Goal: Information Seeking & Learning: Learn about a topic

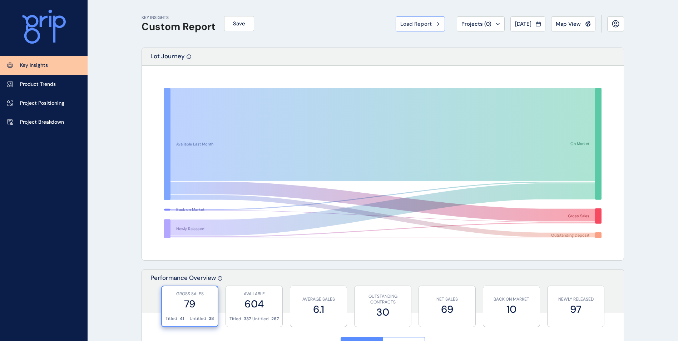
click at [421, 29] on button "Load Report" at bounding box center [420, 23] width 49 height 15
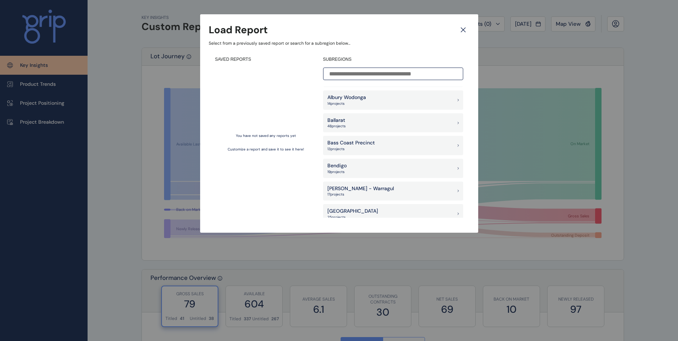
scroll to position [661, 0]
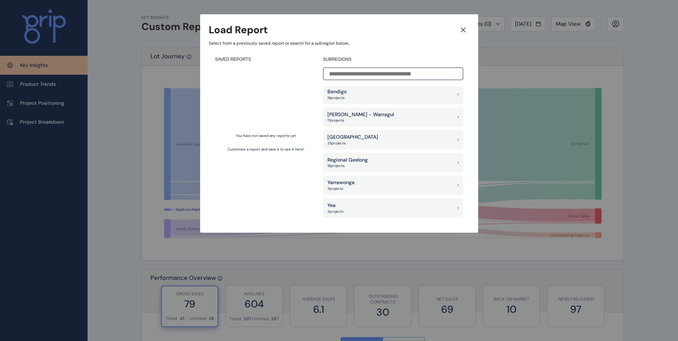
click at [449, 34] on icon at bounding box center [463, 30] width 13 height 13
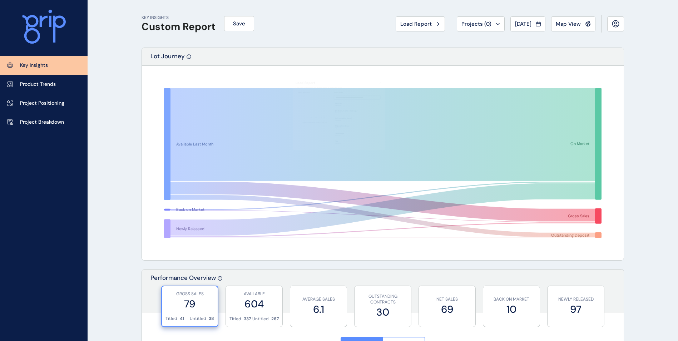
click at [449, 16] on div "Load Report Projects ( 0 ) [DATE] 2025 < > Jan No report is available for this …" at bounding box center [510, 24] width 228 height 18
click at [449, 21] on span "Projects ( 0 )" at bounding box center [476, 23] width 30 height 7
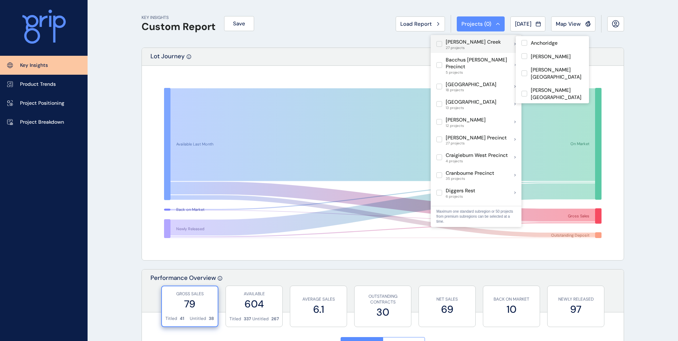
click at [440, 46] on label at bounding box center [439, 44] width 6 height 6
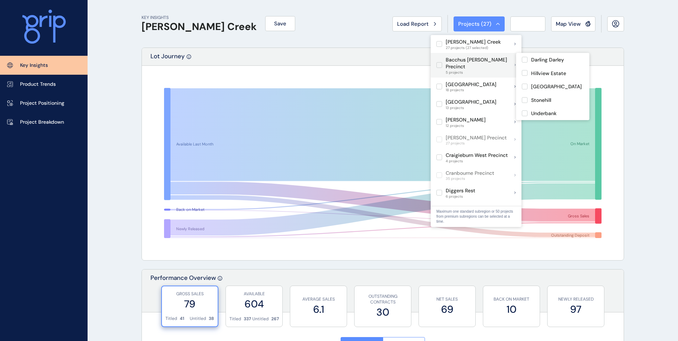
click at [437, 64] on label at bounding box center [439, 65] width 6 height 6
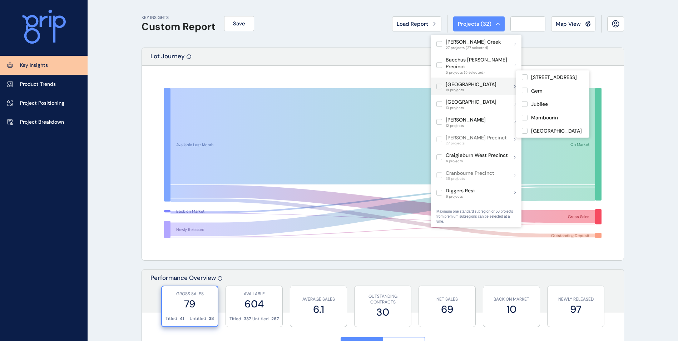
click at [441, 84] on label at bounding box center [439, 87] width 6 height 6
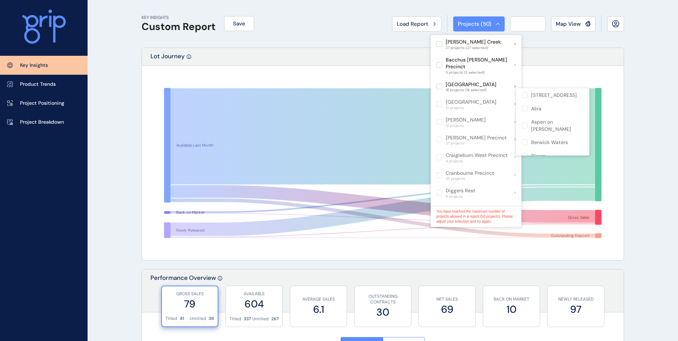
click at [437, 101] on label at bounding box center [439, 104] width 6 height 6
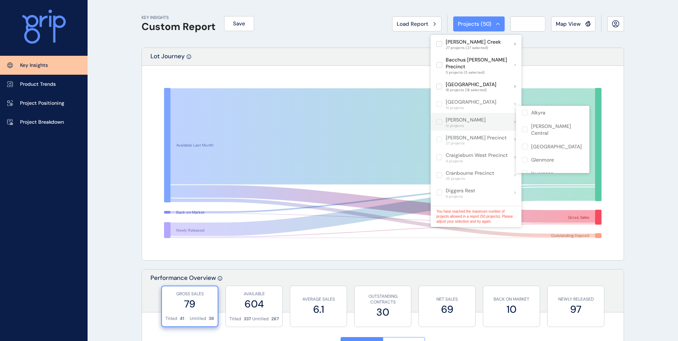
click at [439, 119] on label at bounding box center [439, 122] width 6 height 6
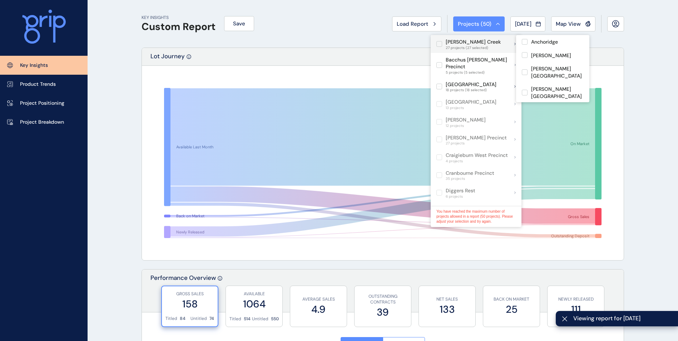
click at [440, 43] on label at bounding box center [439, 44] width 6 height 6
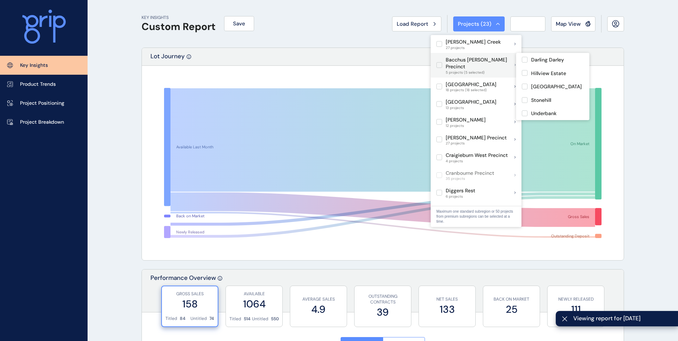
click at [438, 62] on label at bounding box center [439, 65] width 6 height 6
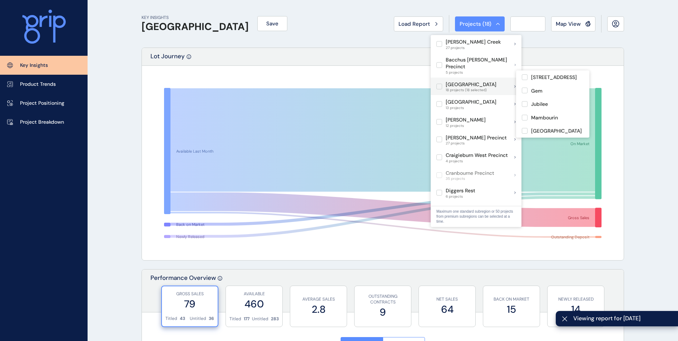
click at [437, 84] on label at bounding box center [439, 87] width 6 height 6
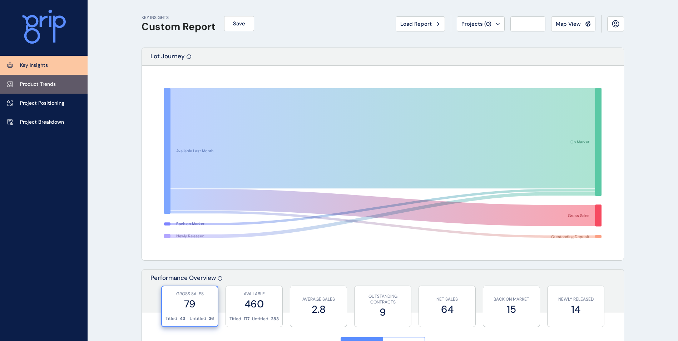
click at [45, 81] on p "Product Trends" at bounding box center [38, 84] width 36 height 7
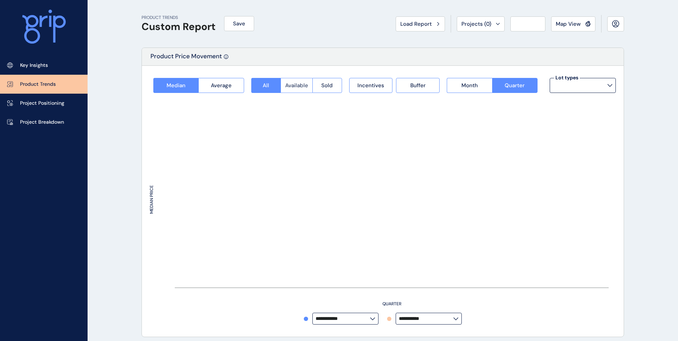
click at [298, 83] on span "Available" at bounding box center [296, 85] width 23 height 7
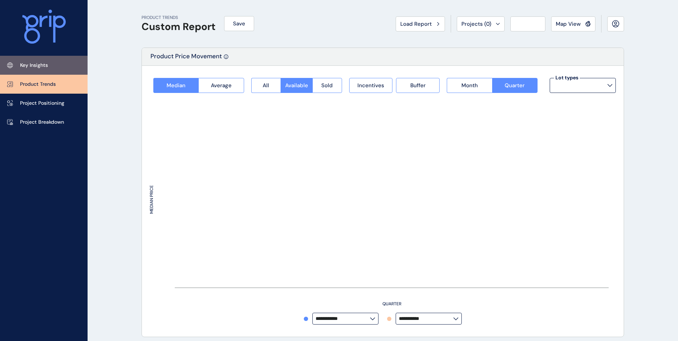
click at [45, 67] on p "Key Insights" at bounding box center [34, 65] width 28 height 7
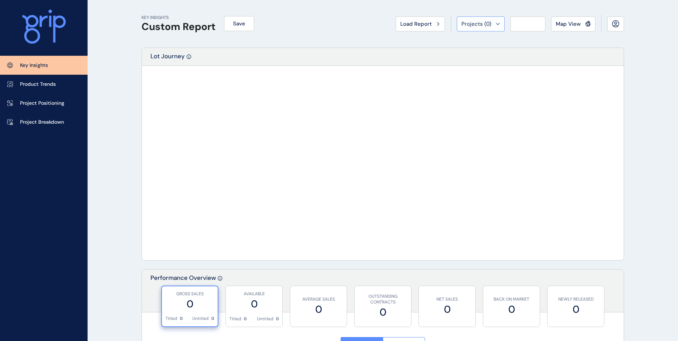
click at [449, 21] on div "Projects ( 0 )" at bounding box center [480, 23] width 39 height 7
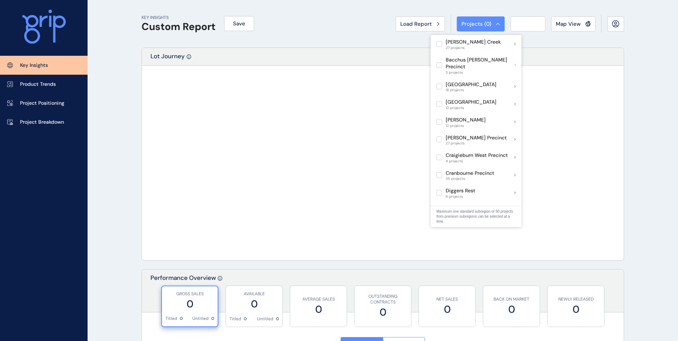
scroll to position [36, 0]
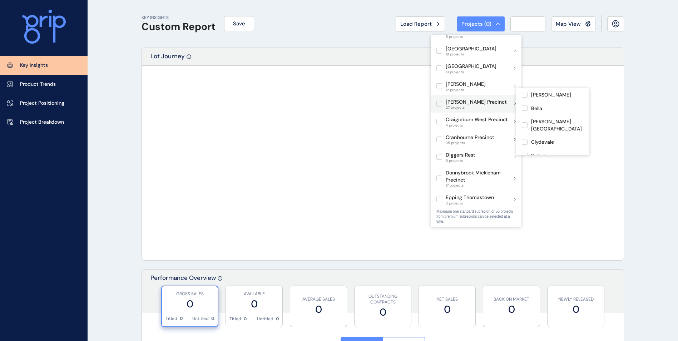
click at [449, 99] on p "[PERSON_NAME] Precinct" at bounding box center [476, 102] width 61 height 7
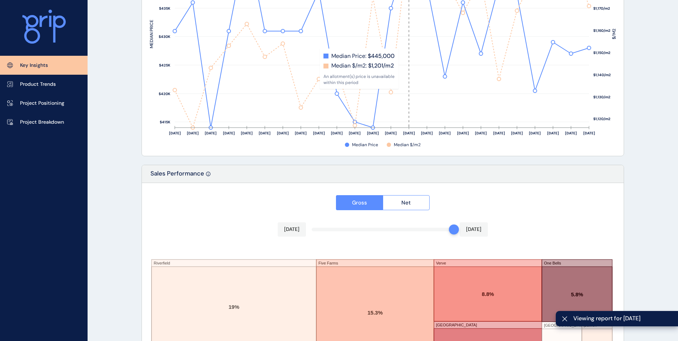
scroll to position [1164, 0]
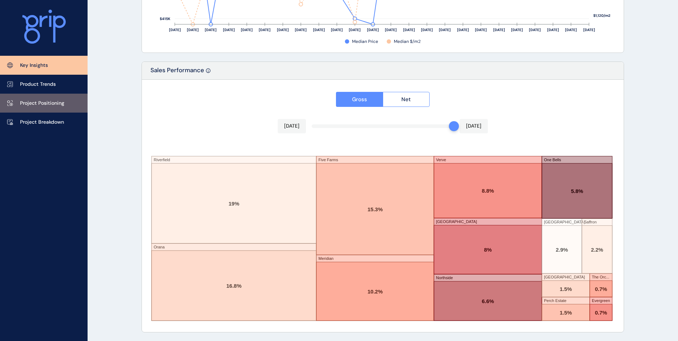
click at [58, 105] on p "Project Positioning" at bounding box center [42, 103] width 44 height 7
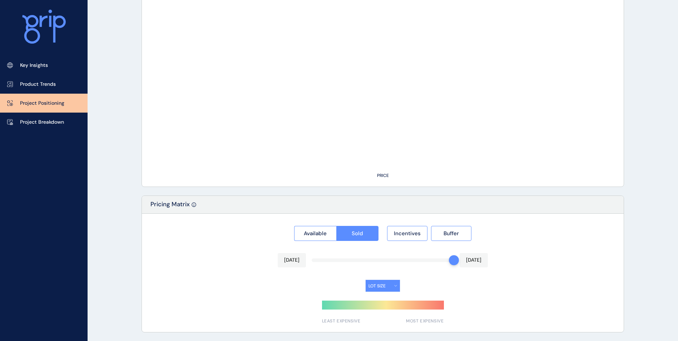
type input "**********"
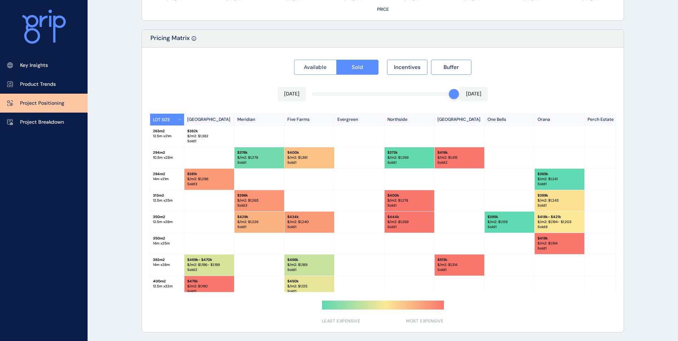
click at [308, 65] on span "Available" at bounding box center [315, 67] width 23 height 7
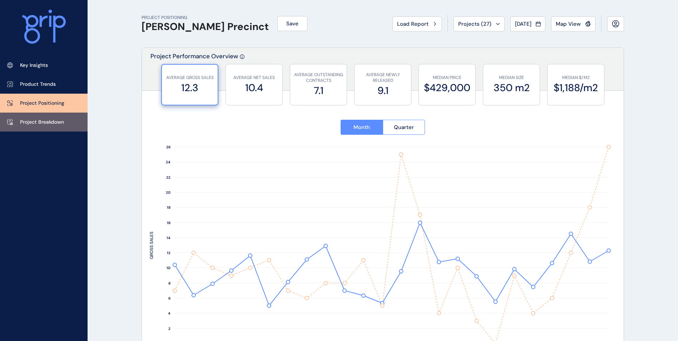
click at [55, 127] on link "Project Breakdown" at bounding box center [44, 122] width 88 height 19
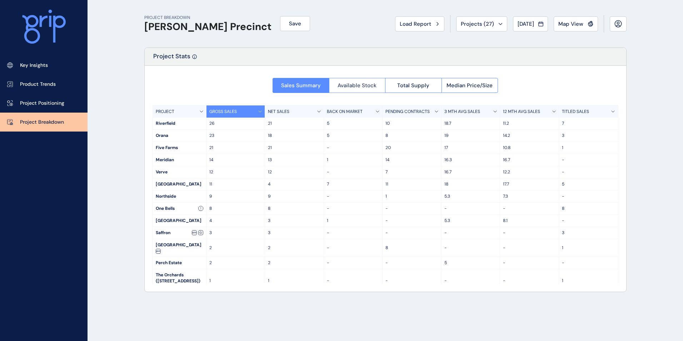
click at [348, 82] on span "Available Stock" at bounding box center [357, 85] width 39 height 7
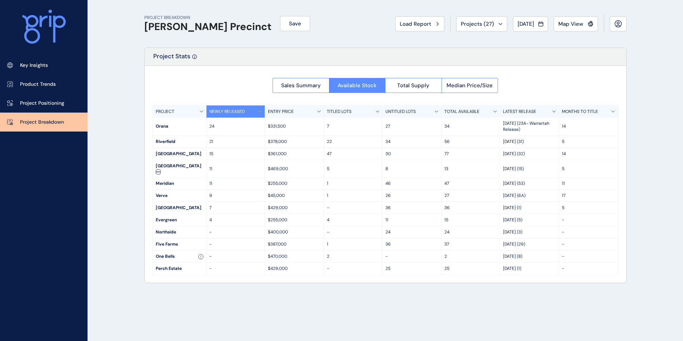
click at [331, 114] on p "TITLED LOTS" at bounding box center [339, 112] width 25 height 6
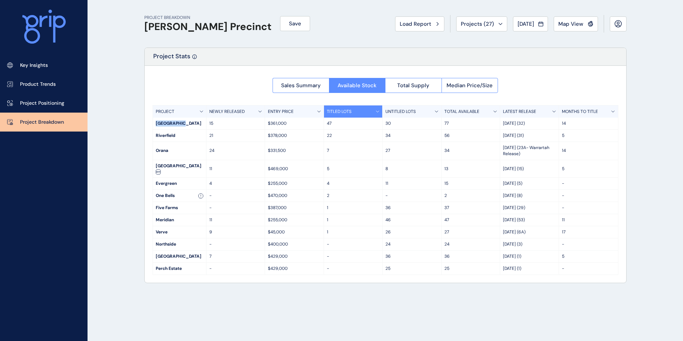
drag, startPoint x: 184, startPoint y: 124, endPoint x: 154, endPoint y: 123, distance: 30.4
click at [154, 123] on div "[GEOGRAPHIC_DATA]" at bounding box center [179, 124] width 53 height 12
drag, startPoint x: 154, startPoint y: 123, endPoint x: 154, endPoint y: 137, distance: 13.6
click at [154, 137] on div "Riverfield" at bounding box center [179, 136] width 53 height 12
drag, startPoint x: 154, startPoint y: 137, endPoint x: 149, endPoint y: 151, distance: 15.1
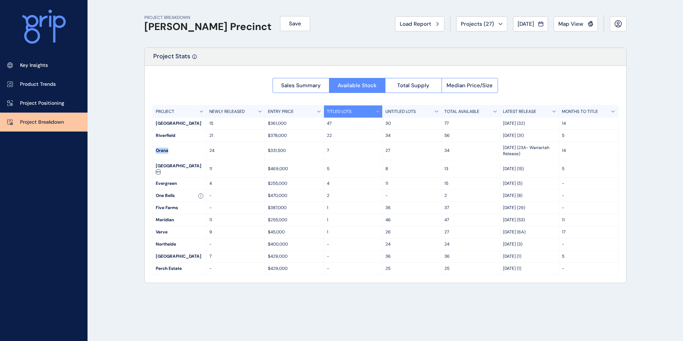
click at [149, 151] on div "Sales Summary Available Stock Total Supply Median Price/Size PROJECT NEWLY RELE…" at bounding box center [386, 174] width 482 height 217
drag, startPoint x: 149, startPoint y: 151, endPoint x: 193, endPoint y: 86, distance: 78.1
click at [193, 86] on div "Sales Summary Available Stock Total Supply Median Price/Size PROJECT NEWLY RELE…" at bounding box center [386, 174] width 482 height 217
drag, startPoint x: 343, startPoint y: 122, endPoint x: 327, endPoint y: 120, distance: 16.2
click at [327, 120] on div "47" at bounding box center [353, 124] width 59 height 12
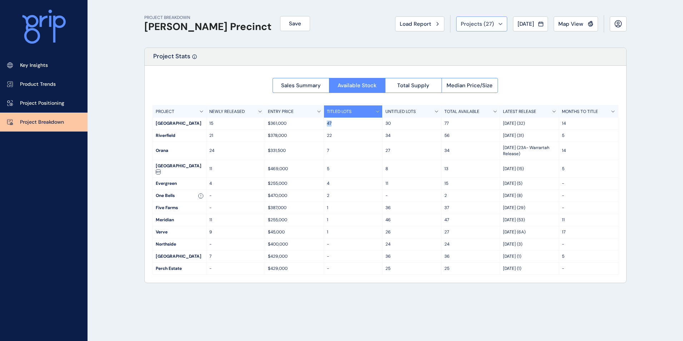
click at [449, 28] on button "Projects ( 27 )" at bounding box center [481, 23] width 51 height 15
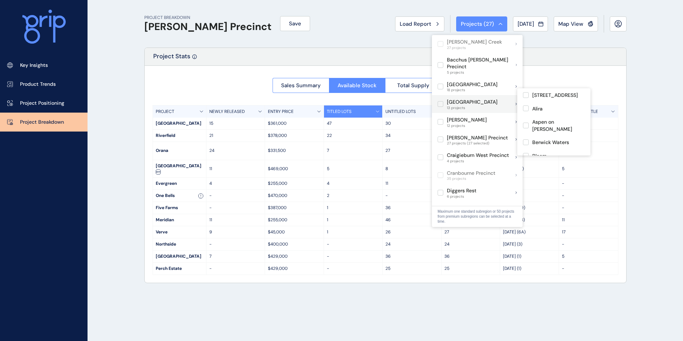
click at [441, 101] on label at bounding box center [441, 104] width 6 height 6
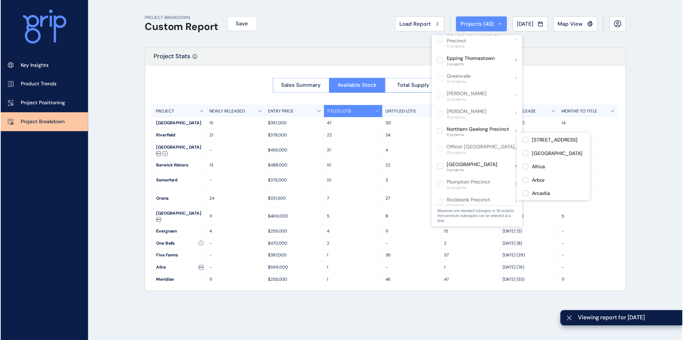
scroll to position [179, 0]
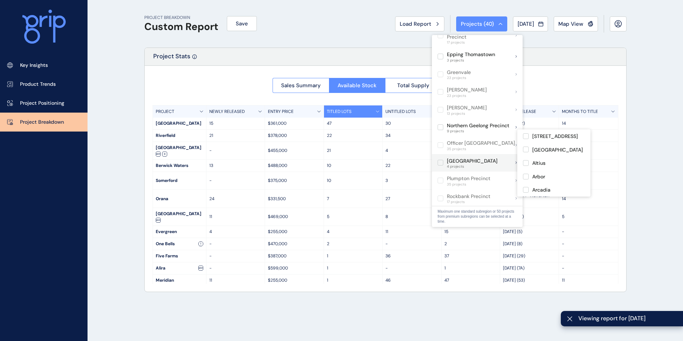
click at [441, 160] on label at bounding box center [441, 163] width 6 height 6
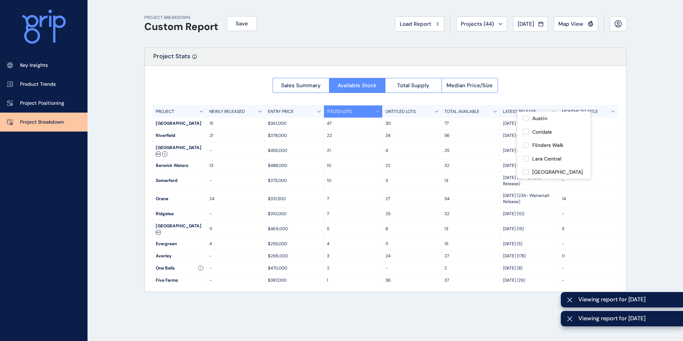
click at [449, 54] on div "Project Stats" at bounding box center [386, 57] width 482 height 18
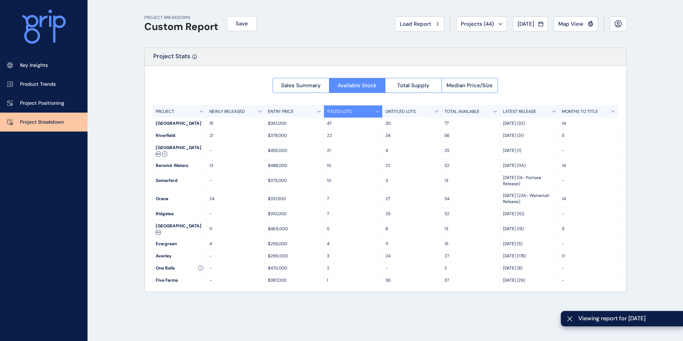
click at [344, 116] on div "TITLED LOTS" at bounding box center [353, 111] width 59 height 12
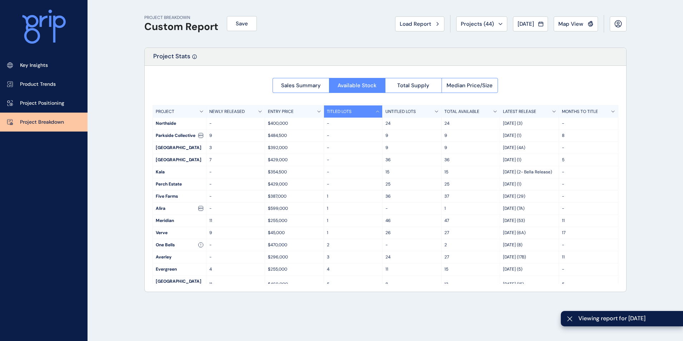
click at [348, 113] on p "TITLED LOTS" at bounding box center [339, 112] width 25 height 6
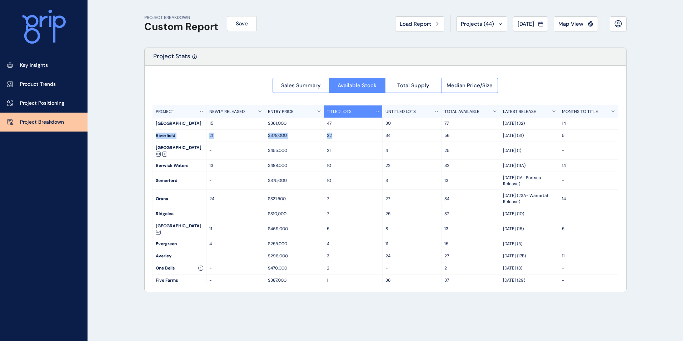
drag, startPoint x: 334, startPoint y: 137, endPoint x: 151, endPoint y: 133, distance: 182.7
click at [151, 133] on div "Sales Summary Available Stock Total Supply Median Price/Size PROJECT NEWLY RELE…" at bounding box center [386, 179] width 482 height 226
click at [141, 128] on div "PROJECT BREAKDOWN Custom Report Save Load Report Projects ( 44 ) [DATE] 2025 < …" at bounding box center [385, 170] width 500 height 341
drag, startPoint x: 334, startPoint y: 163, endPoint x: 321, endPoint y: 165, distance: 13.3
click at [321, 165] on div "Berwick Waters 13 $488,000 10 22 32 [DATE] (11A) 14" at bounding box center [385, 166] width 465 height 12
